Goal: Transaction & Acquisition: Purchase product/service

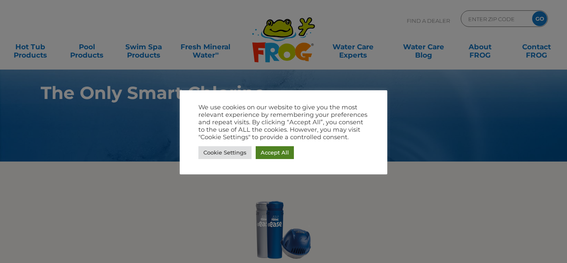
click at [266, 154] on link "Accept All" at bounding box center [275, 152] width 38 height 13
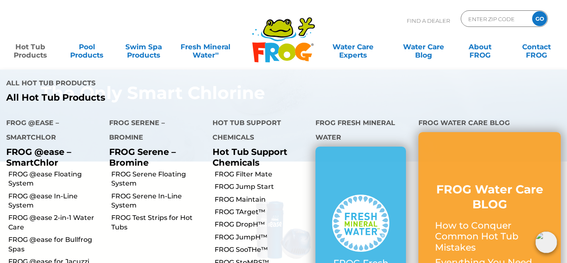
click at [40, 54] on link "Hot Tub Products" at bounding box center [30, 47] width 44 height 17
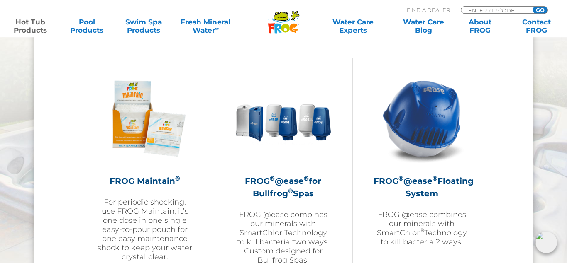
scroll to position [889, 0]
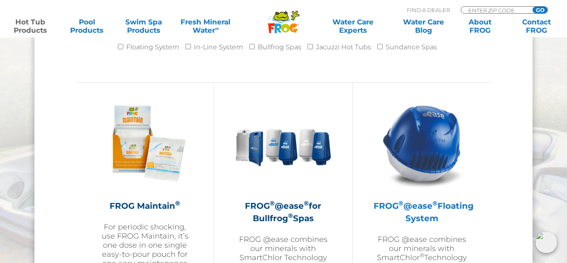
click at [424, 204] on h2 "FROG ® @ease ® Floating System" at bounding box center [421, 212] width 97 height 25
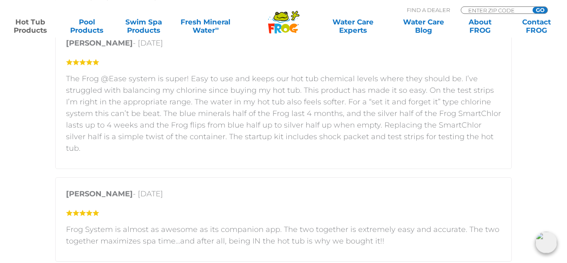
scroll to position [1460, 0]
